Goal: Transaction & Acquisition: Purchase product/service

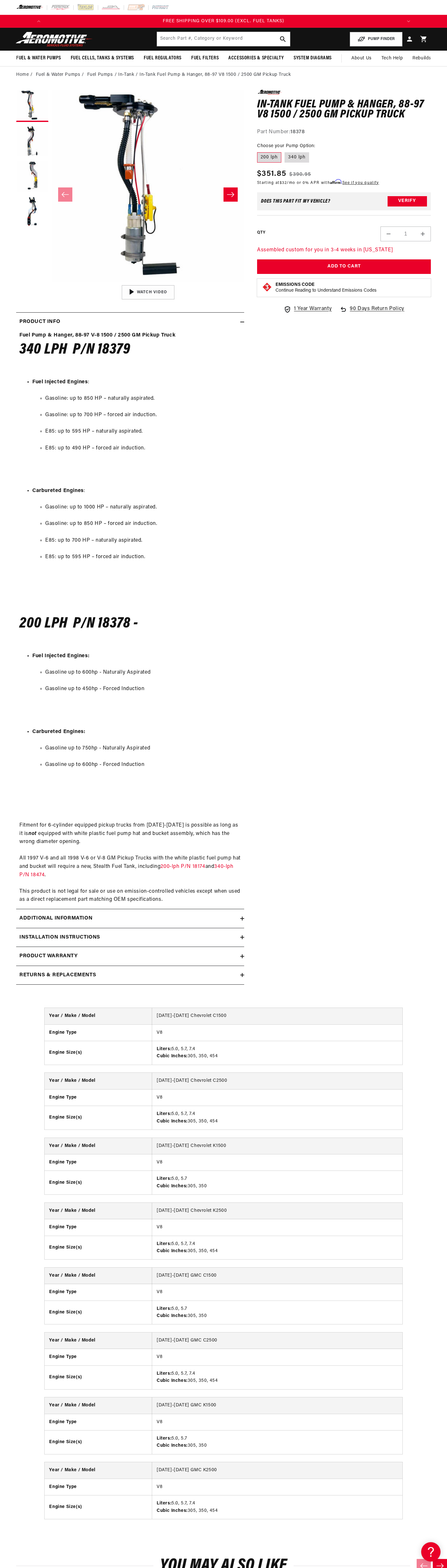
scroll to position [0, 737]
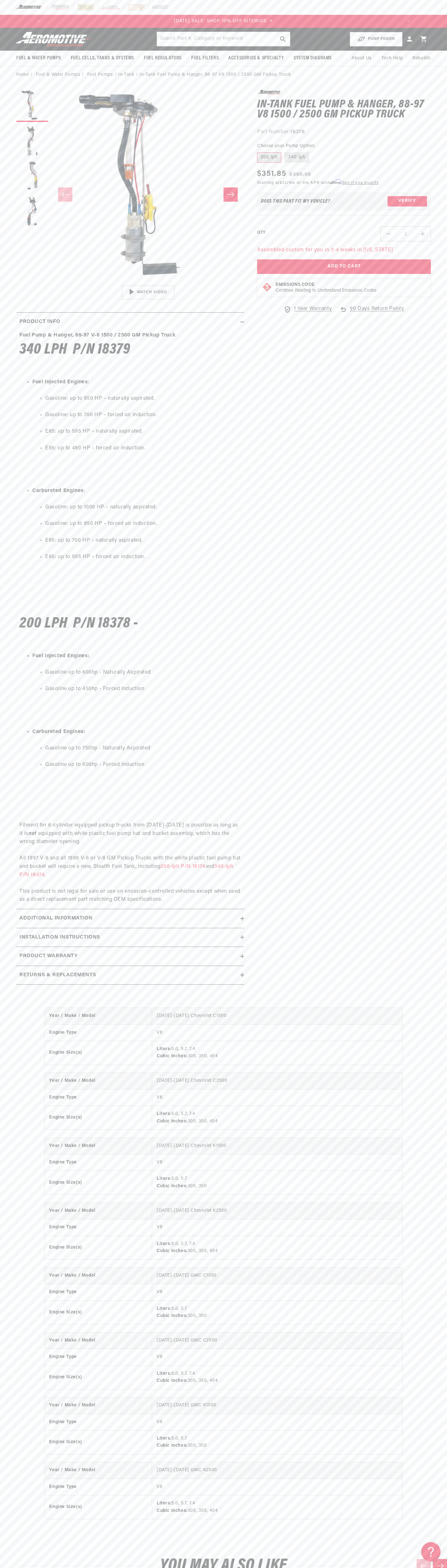
click at [219, 18] on p "[DATE] SALE: SHOP 10% OFF SITEWIDE" at bounding box center [224, 21] width 357 height 7
click at [432, 780] on section "0.0 star rating Write a review In-Tank Fuel Pump & Hanger, 88-97 V8 1500 / 2500…" at bounding box center [224, 539] width 447 height 912
click at [302, 1563] on html "Skip to content Your cart Your cart is empty Loading... You may also like Subto…" at bounding box center [224, 784] width 447 height 1568
click at [25, 1490] on div "Year / Make / Model [DATE]-[DATE] Chevrolet C1500 Engine Type V8 Engine Size(s)…" at bounding box center [224, 1270] width 447 height 549
